Goal: Check status: Check status

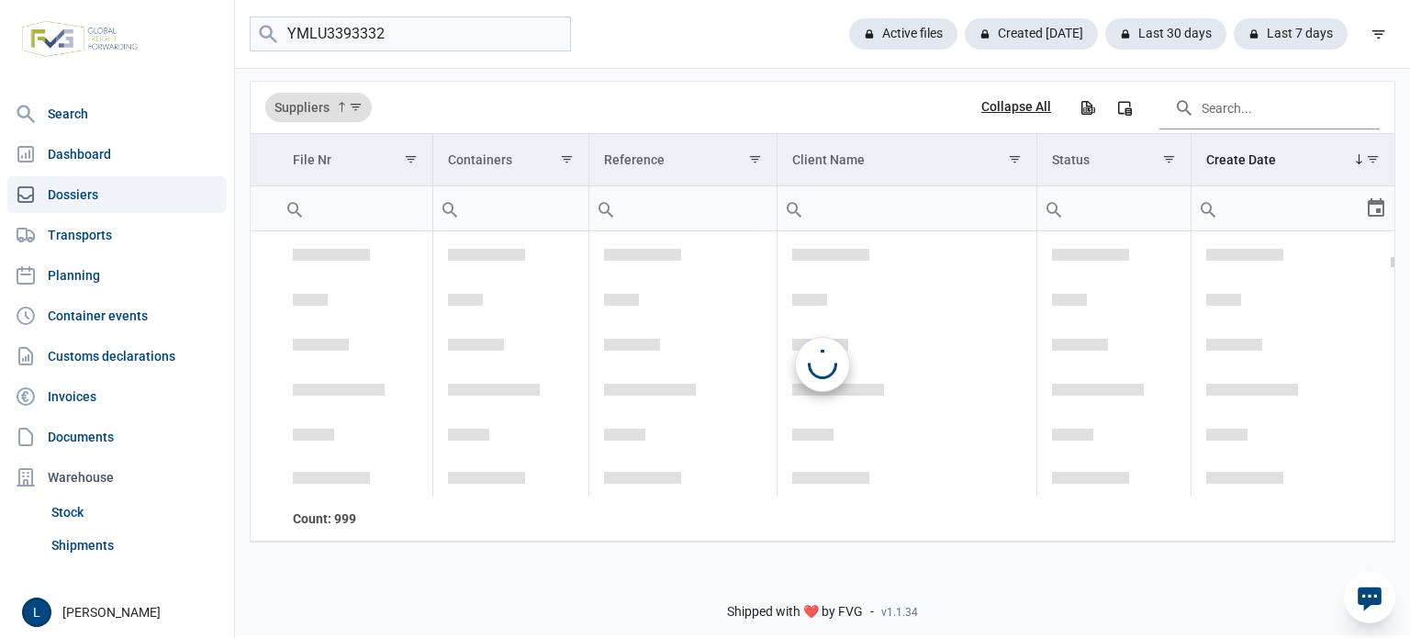
scroll to position [4476, 0]
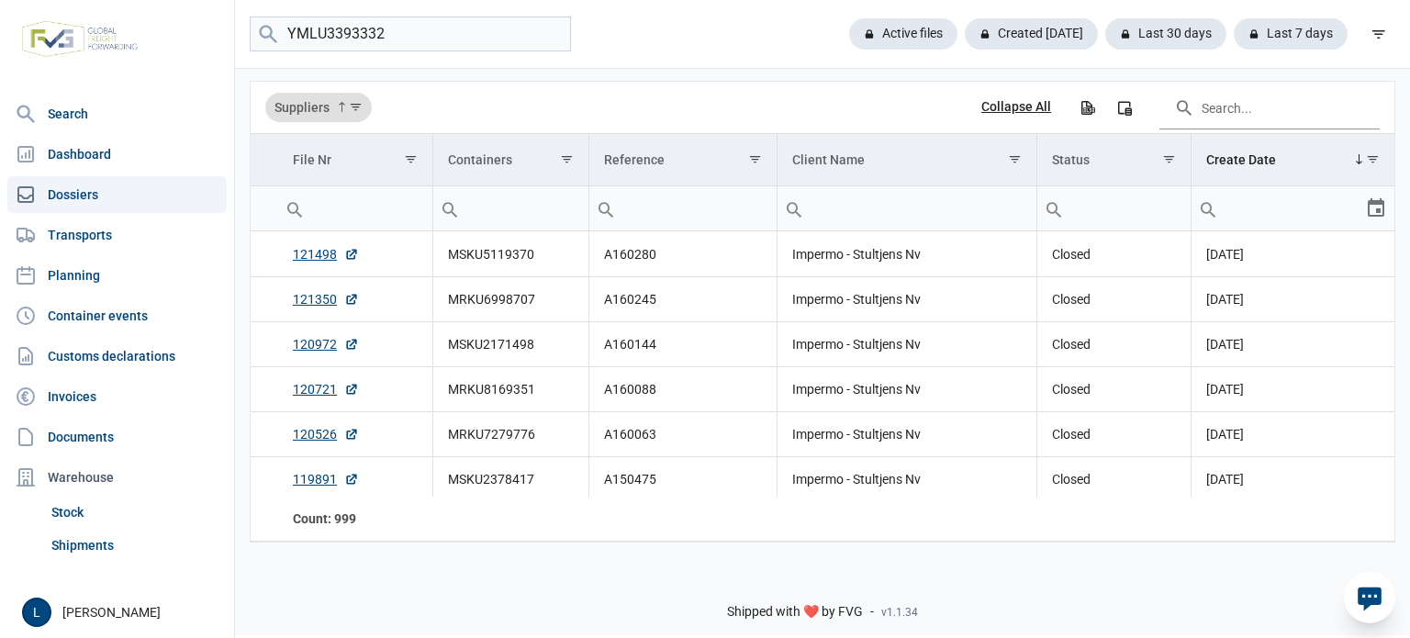
type input "YMLU3393332"
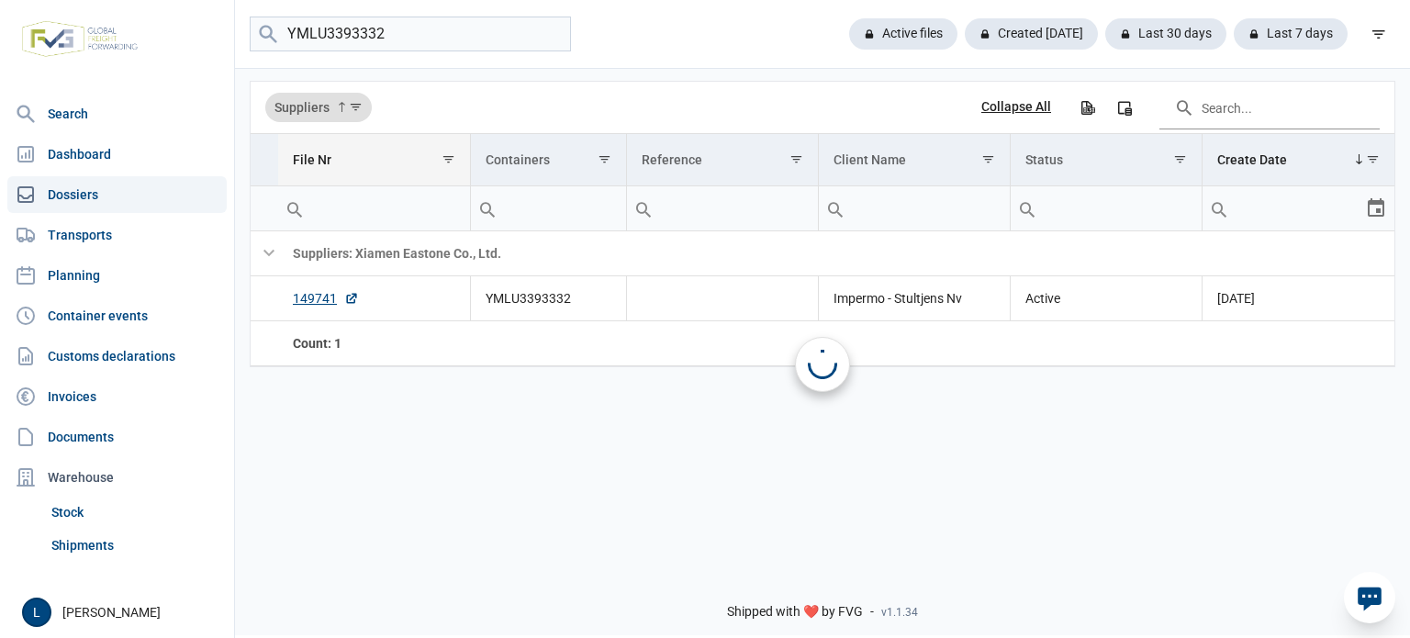
scroll to position [0, 0]
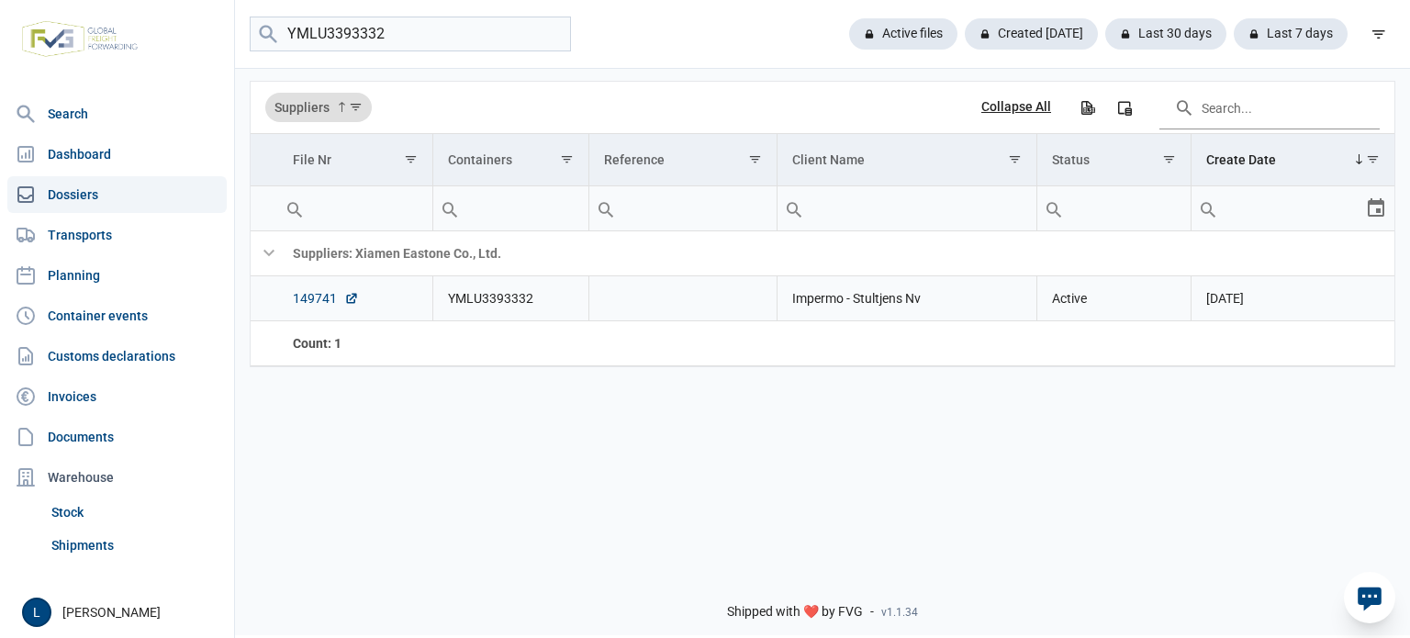
click at [314, 293] on link "149741" at bounding box center [326, 298] width 66 height 18
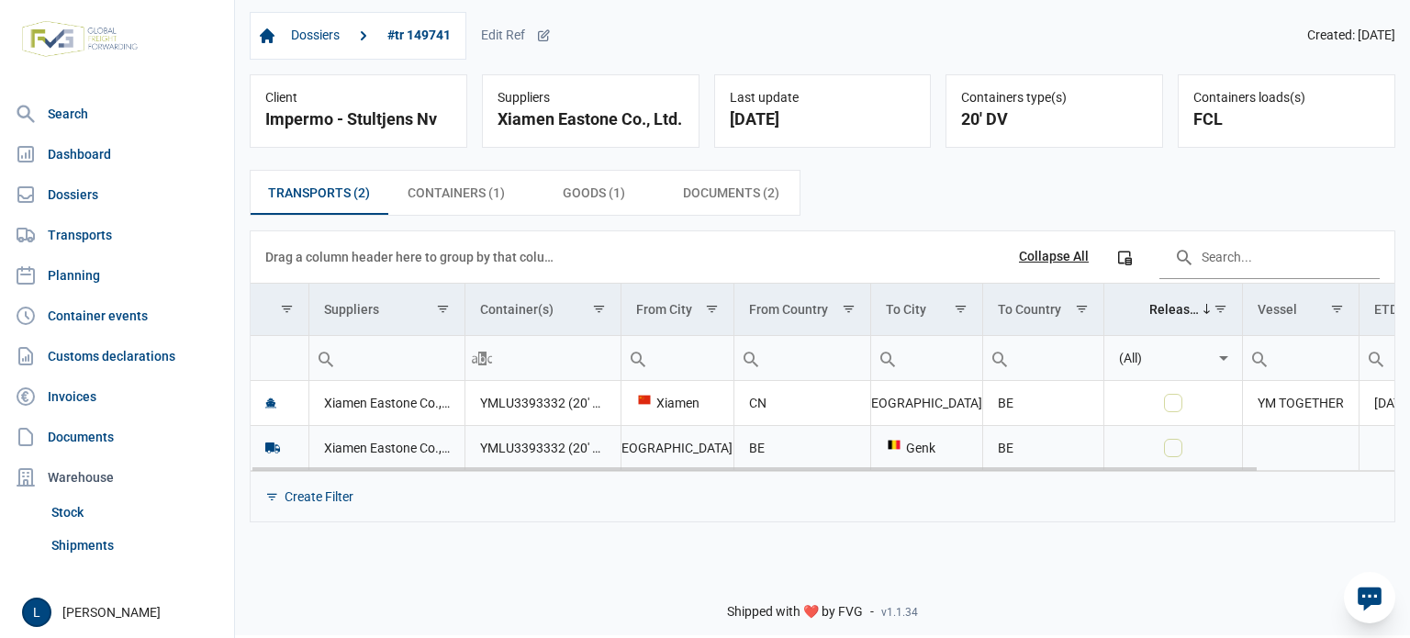
click at [1029, 463] on body "For evaluation purposes only. Redistribution prohibited. Please register an exi…" at bounding box center [705, 287] width 1410 height 638
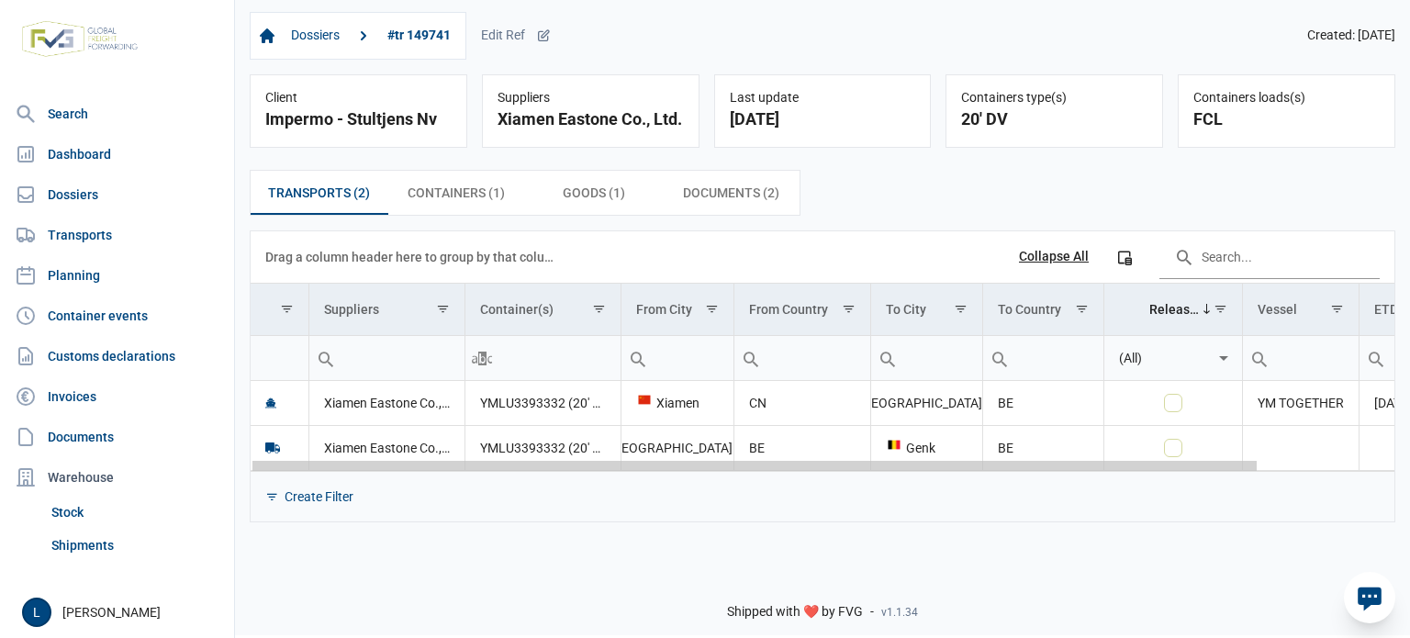
scroll to position [0, 154]
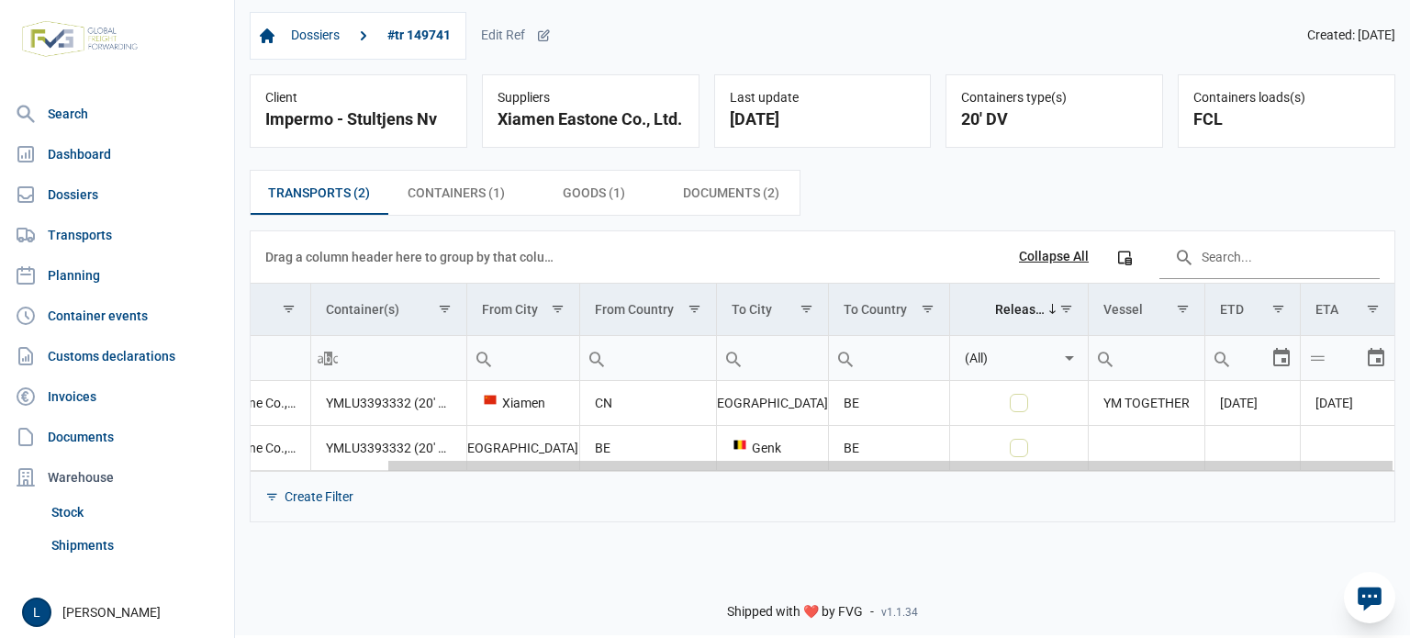
drag, startPoint x: 1025, startPoint y: 465, endPoint x: 1299, endPoint y: 475, distance: 273.7
click at [1320, 466] on body "For evaluation purposes only. Redistribution prohibited. Please register an exi…" at bounding box center [705, 287] width 1410 height 638
